Goal: Task Accomplishment & Management: Use online tool/utility

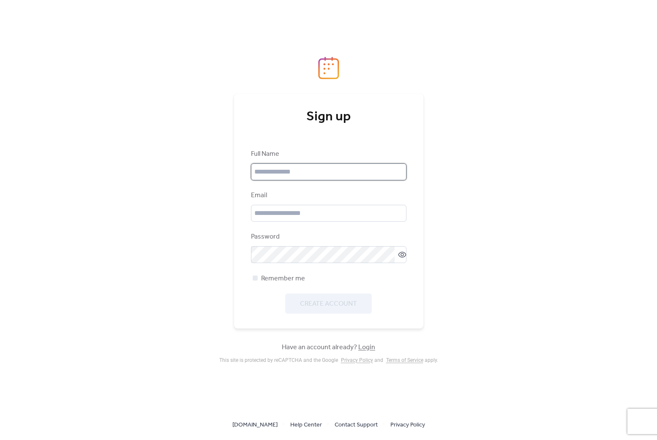
click at [278, 173] on input "text" at bounding box center [328, 171] width 155 height 17
click at [201, 179] on div "Sign up Full Name Email Password Remember me Create Account Have an account alr…" at bounding box center [328, 220] width 657 height 440
click at [271, 173] on input "text" at bounding box center [328, 171] width 155 height 17
type input "*********"
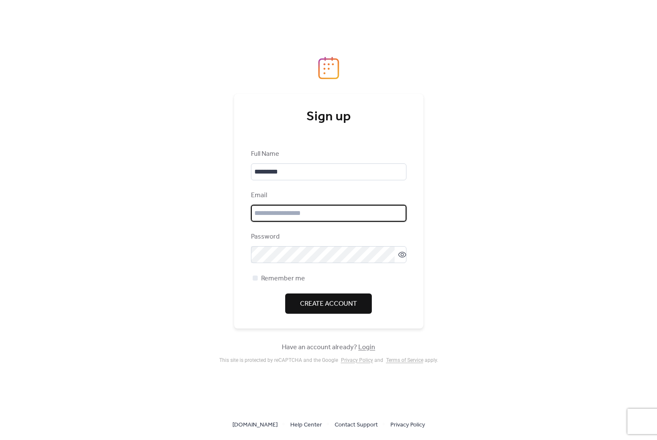
click at [285, 212] on input "email" at bounding box center [328, 213] width 155 height 17
type input "**********"
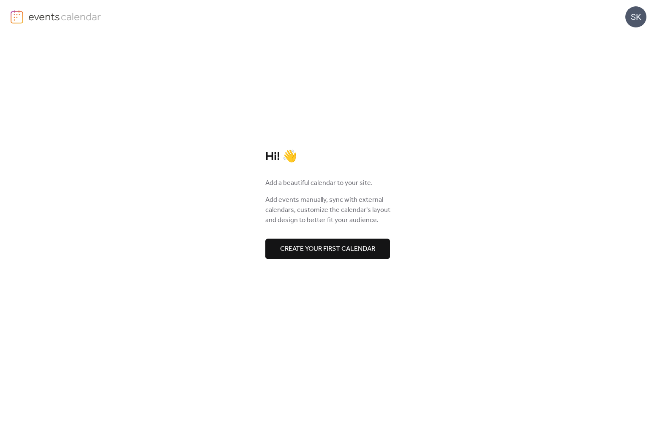
click at [355, 246] on span "Create your first calendar" at bounding box center [327, 249] width 95 height 10
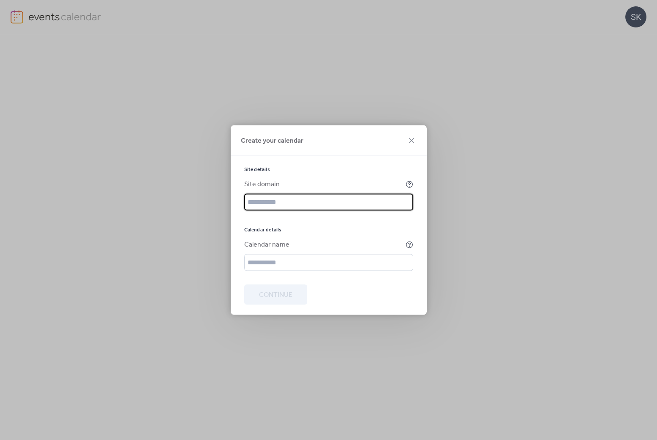
click at [346, 207] on input "text" at bounding box center [328, 202] width 169 height 17
paste input "**********"
type input "**********"
click at [312, 256] on input "text" at bounding box center [328, 262] width 169 height 17
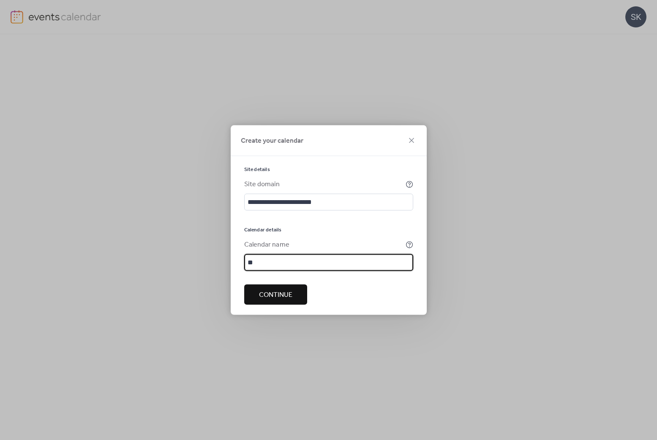
type input "*"
type input "**********"
drag, startPoint x: 286, startPoint y: 295, endPoint x: 290, endPoint y: 294, distance: 4.7
click at [286, 294] on span "Continue" at bounding box center [275, 295] width 33 height 10
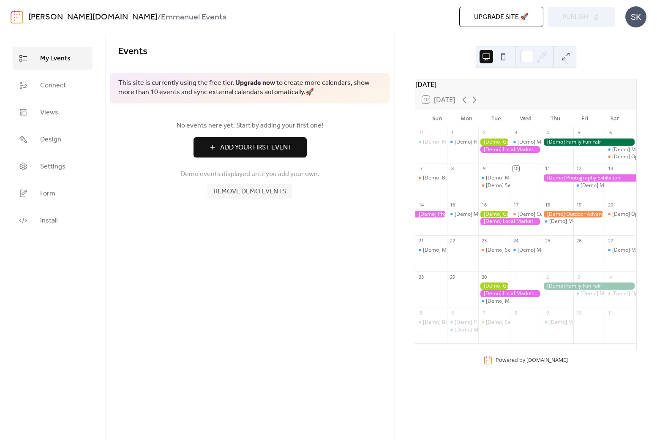
click at [564, 62] on button at bounding box center [566, 57] width 14 height 14
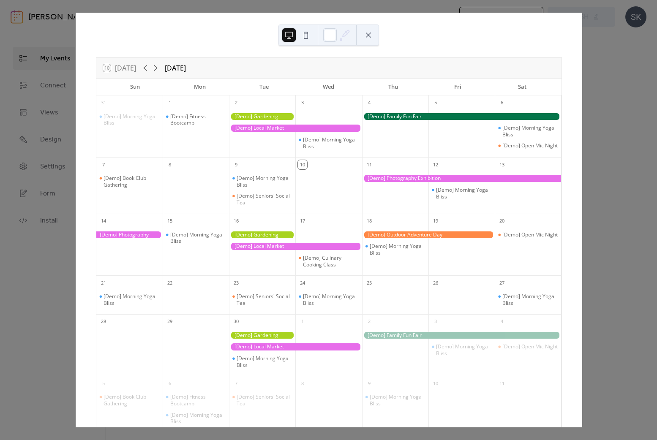
click at [368, 35] on button at bounding box center [369, 35] width 14 height 14
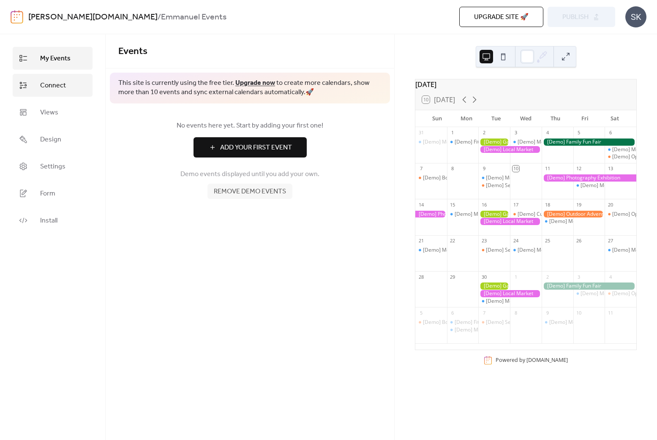
click at [53, 85] on span "Connect" at bounding box center [53, 86] width 26 height 10
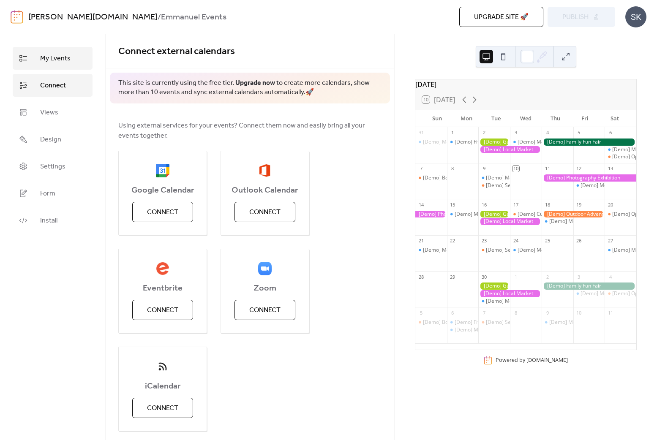
click at [66, 60] on span "My Events" at bounding box center [55, 59] width 30 height 10
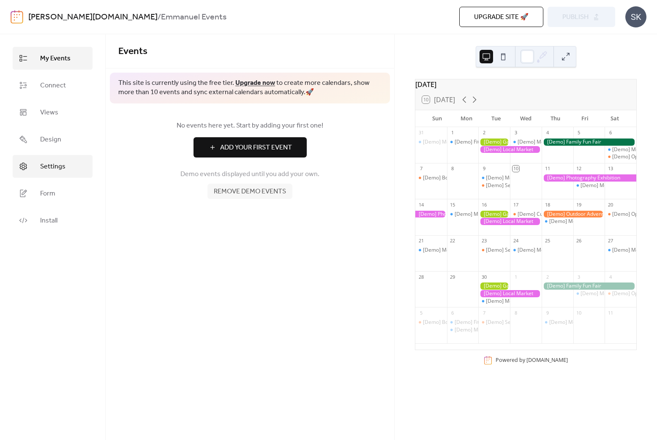
click at [57, 164] on span "Settings" at bounding box center [52, 167] width 25 height 10
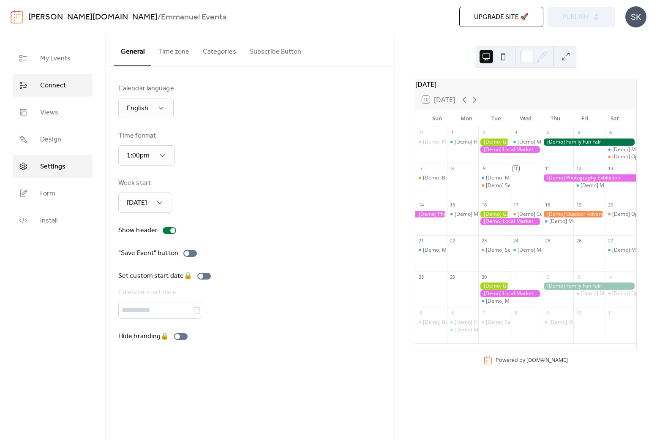
click at [48, 86] on span "Connect" at bounding box center [53, 86] width 26 height 10
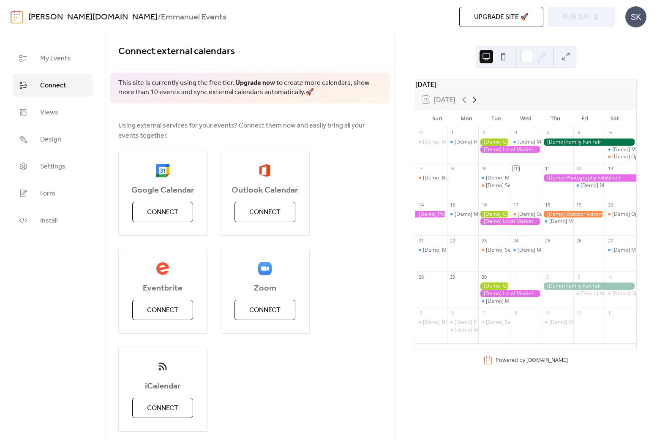
click at [474, 102] on icon at bounding box center [475, 100] width 4 height 6
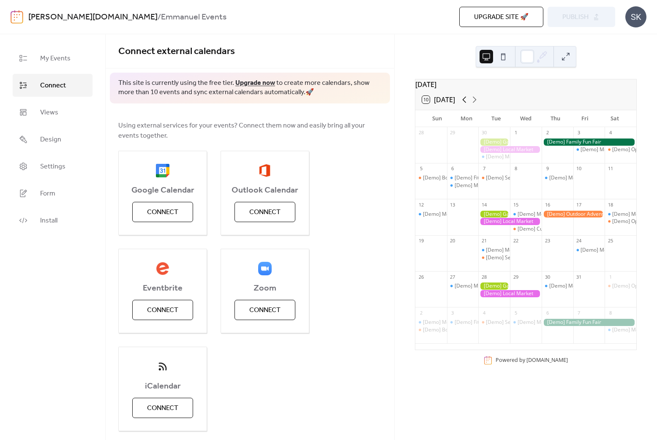
click at [463, 105] on icon at bounding box center [464, 100] width 10 height 10
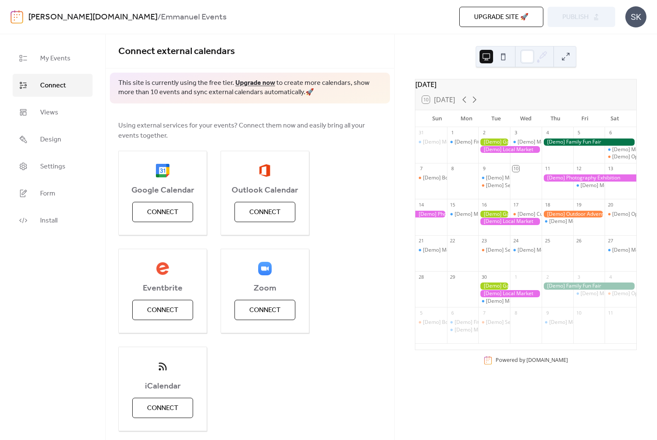
click at [495, 103] on div "10 [DATE]" at bounding box center [525, 100] width 221 height 20
click at [62, 64] on span "My Events" at bounding box center [55, 59] width 30 height 10
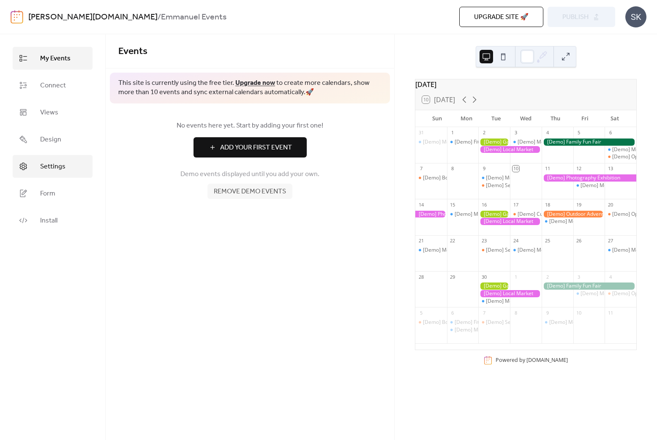
click at [56, 165] on span "Settings" at bounding box center [52, 167] width 25 height 10
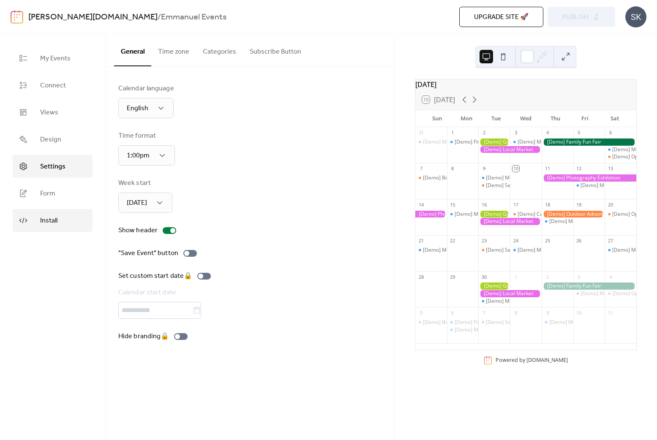
click at [52, 217] on span "Install" at bounding box center [48, 221] width 17 height 10
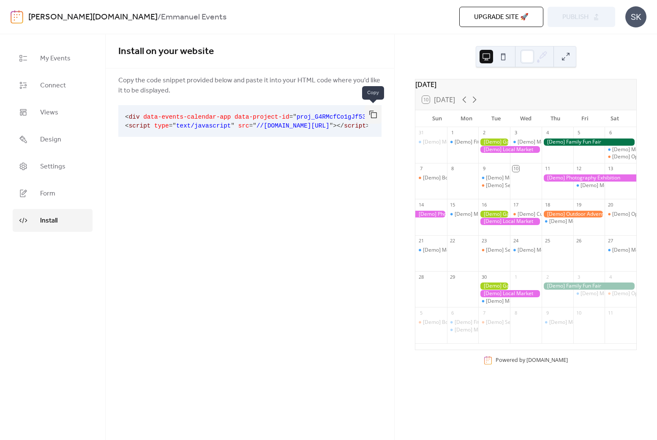
click at [369, 114] on button "button" at bounding box center [373, 114] width 17 height 19
click at [378, 113] on button "button" at bounding box center [373, 114] width 17 height 19
click at [375, 108] on button "button" at bounding box center [373, 114] width 17 height 19
click at [303, 258] on div "Install on your website Copy the code snippet provided below and paste it into …" at bounding box center [250, 237] width 289 height 406
click at [62, 81] on span "Connect" at bounding box center [53, 86] width 26 height 10
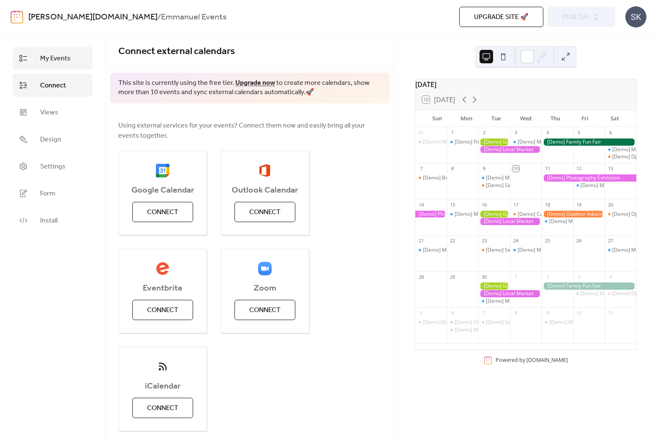
click at [60, 63] on span "My Events" at bounding box center [55, 59] width 30 height 10
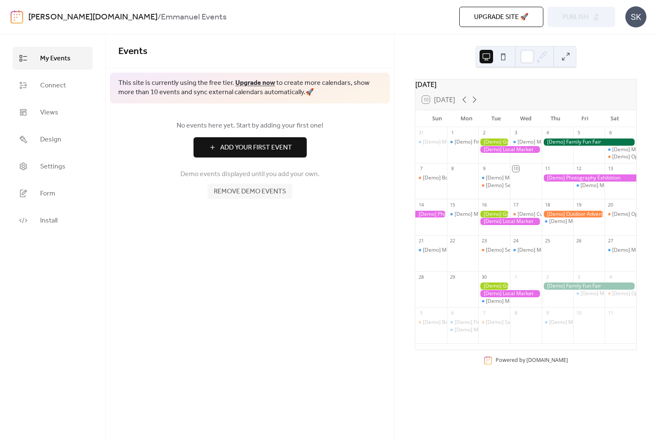
click at [239, 150] on span "Add Your First Event" at bounding box center [256, 148] width 72 height 10
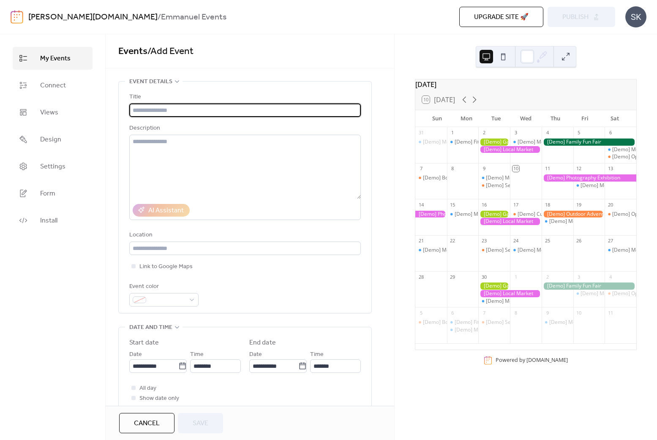
click at [199, 107] on input "text" at bounding box center [244, 110] width 231 height 14
type input "**********"
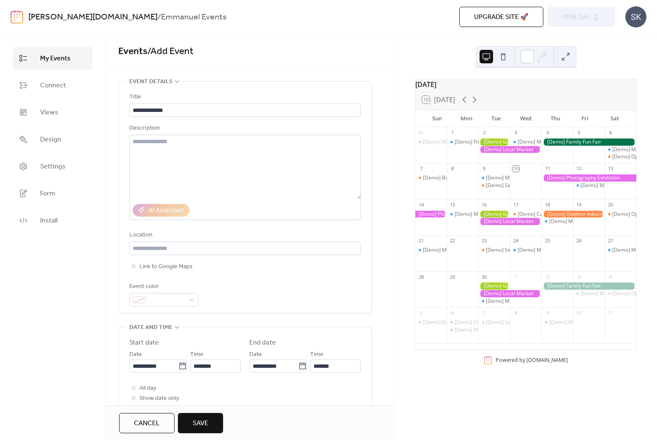
drag, startPoint x: 202, startPoint y: 420, endPoint x: 204, endPoint y: 415, distance: 5.5
click at [202, 420] on span "Save" at bounding box center [201, 424] width 16 height 10
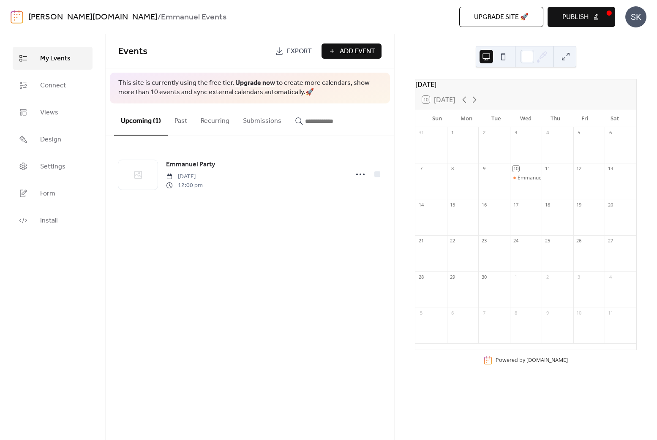
drag, startPoint x: 262, startPoint y: 249, endPoint x: 255, endPoint y: 220, distance: 29.6
click at [263, 245] on div "Events Export Add Event This site is currently using the free tier. Upgrade now…" at bounding box center [250, 237] width 289 height 406
click at [528, 182] on div "Emmanuel Party" at bounding box center [536, 177] width 39 height 7
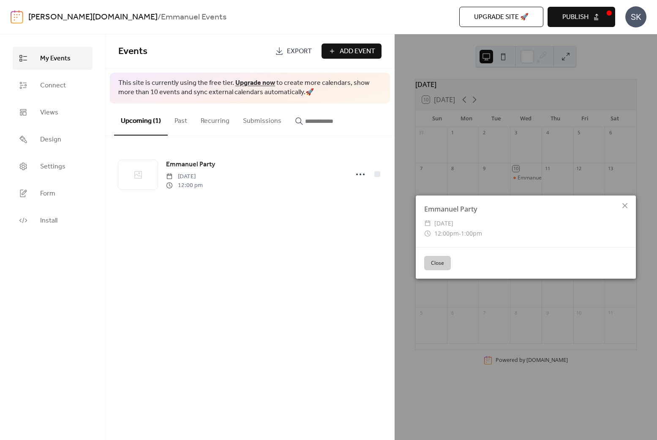
drag, startPoint x: 440, startPoint y: 262, endPoint x: 425, endPoint y: 251, distance: 18.9
click at [440, 261] on button "Close" at bounding box center [437, 263] width 27 height 14
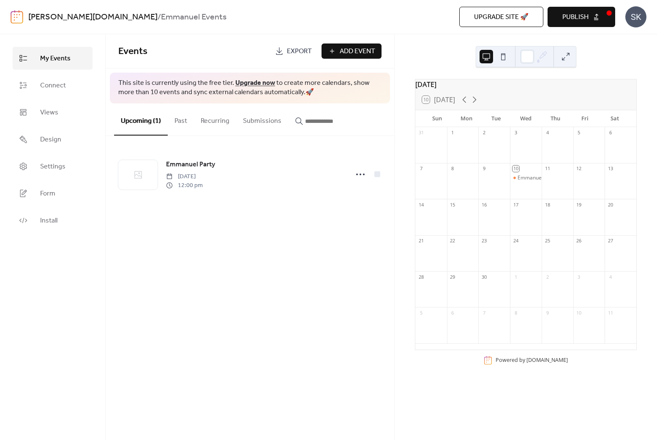
click at [572, 22] on span "Publish" at bounding box center [575, 17] width 26 height 10
